Goal: Use online tool/utility: Utilize a website feature to perform a specific function

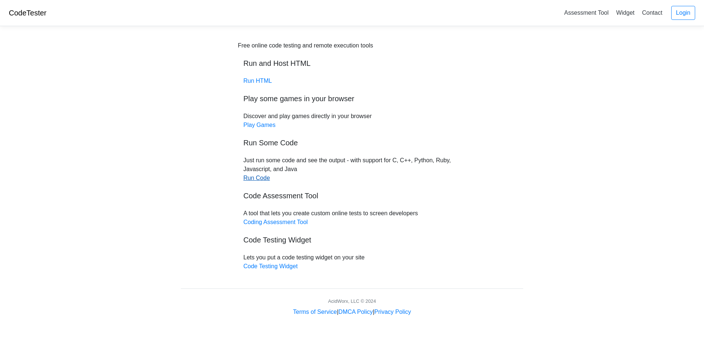
click at [258, 180] on link "Run Code" at bounding box center [256, 178] width 27 height 6
click at [256, 177] on link "Run Code" at bounding box center [256, 178] width 27 height 6
click at [296, 221] on link "Coding Assessment Tool" at bounding box center [275, 222] width 64 height 6
click at [288, 270] on div "Free online code testing and remote execution tools Run and Host HTML Run HTML …" at bounding box center [352, 156] width 228 height 230
click at [287, 267] on link "Code Testing Widget" at bounding box center [270, 266] width 54 height 6
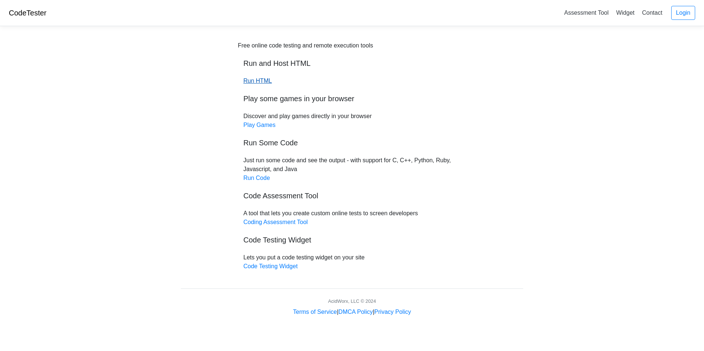
click at [250, 81] on link "Run HTML" at bounding box center [257, 81] width 28 height 6
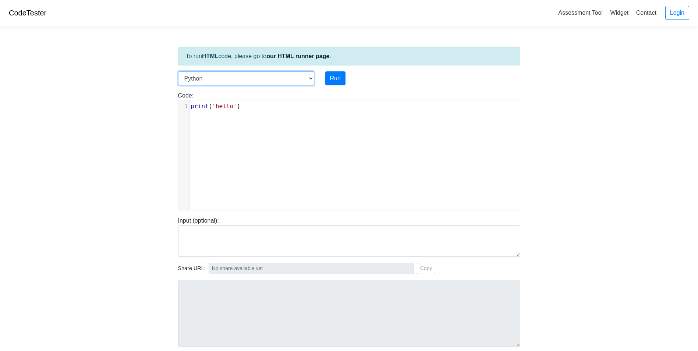
click at [264, 80] on select "C C++ Go Java Javascript Python Ruby" at bounding box center [246, 78] width 136 height 14
click at [103, 131] on body "CodeTester Assessment Tool Widget Contact Login To run HTML code, please go to …" at bounding box center [349, 196] width 698 height 393
click at [224, 77] on select "C C++ Go Java Javascript Python Ruby" at bounding box center [246, 78] width 136 height 14
select select "java"
click at [178, 71] on select "C C++ Go Java Javascript Python Ruby" at bounding box center [246, 78] width 136 height 14
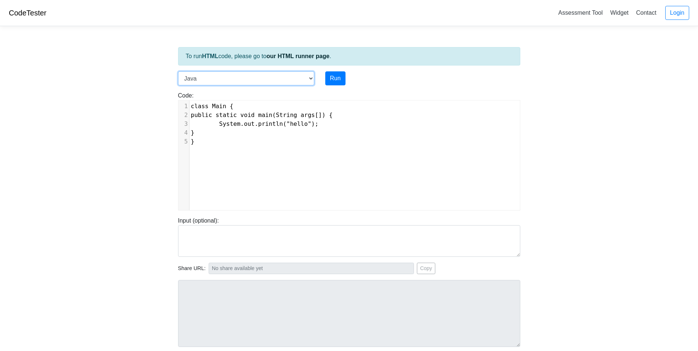
click at [210, 79] on select "C C++ Go Java Javascript Python Ruby" at bounding box center [246, 78] width 136 height 14
click at [113, 103] on body "CodeTester Assessment Tool Widget Contact Login To run HTML code, please go to …" at bounding box center [349, 196] width 698 height 393
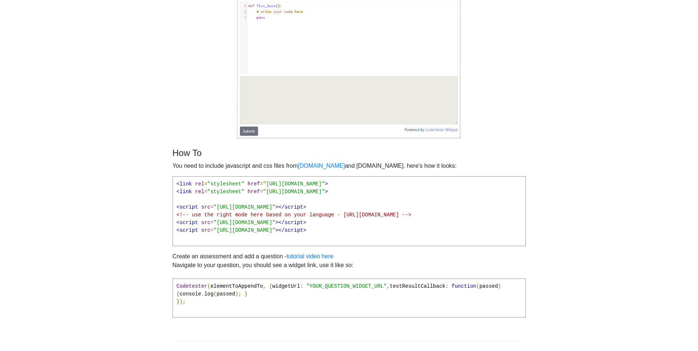
scroll to position [170, 0]
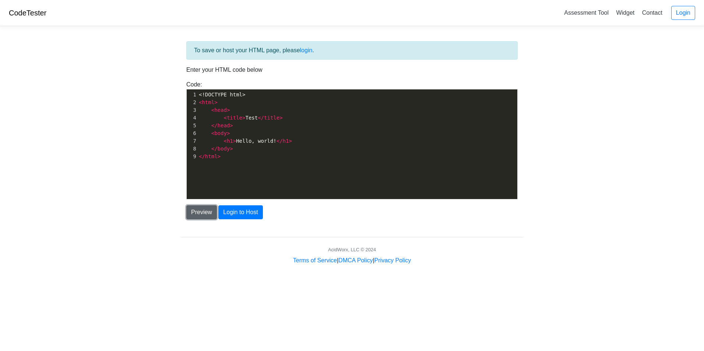
click at [206, 211] on button "Preview" at bounding box center [201, 212] width 31 height 14
